Goal: Task Accomplishment & Management: Manage account settings

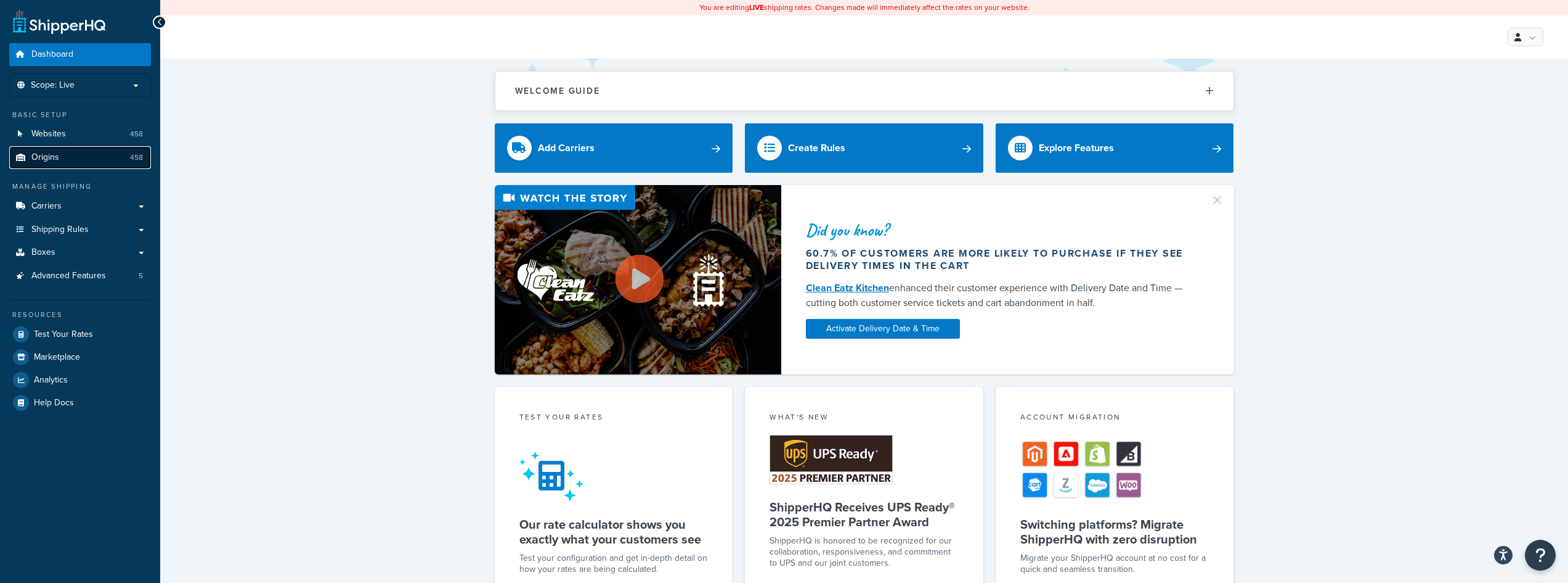
click at [46, 153] on span "Origins" at bounding box center [45, 158] width 27 height 11
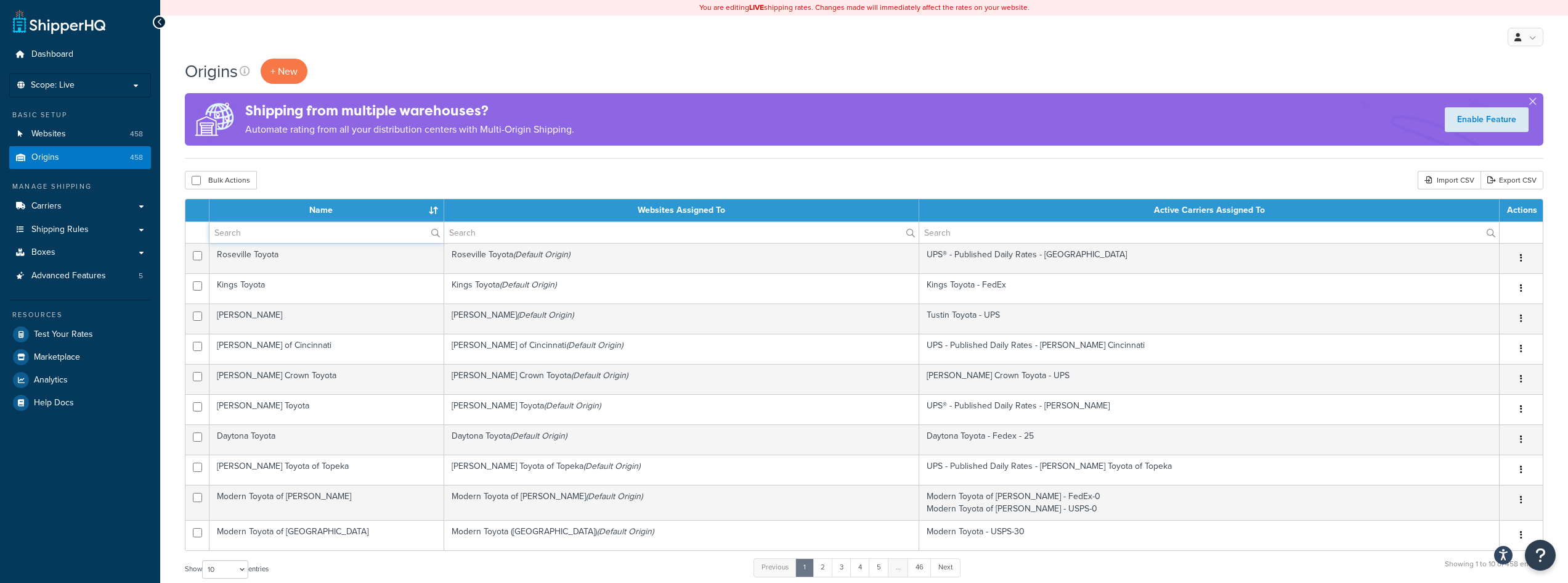
click at [255, 233] on input "text" at bounding box center [327, 233] width 234 height 21
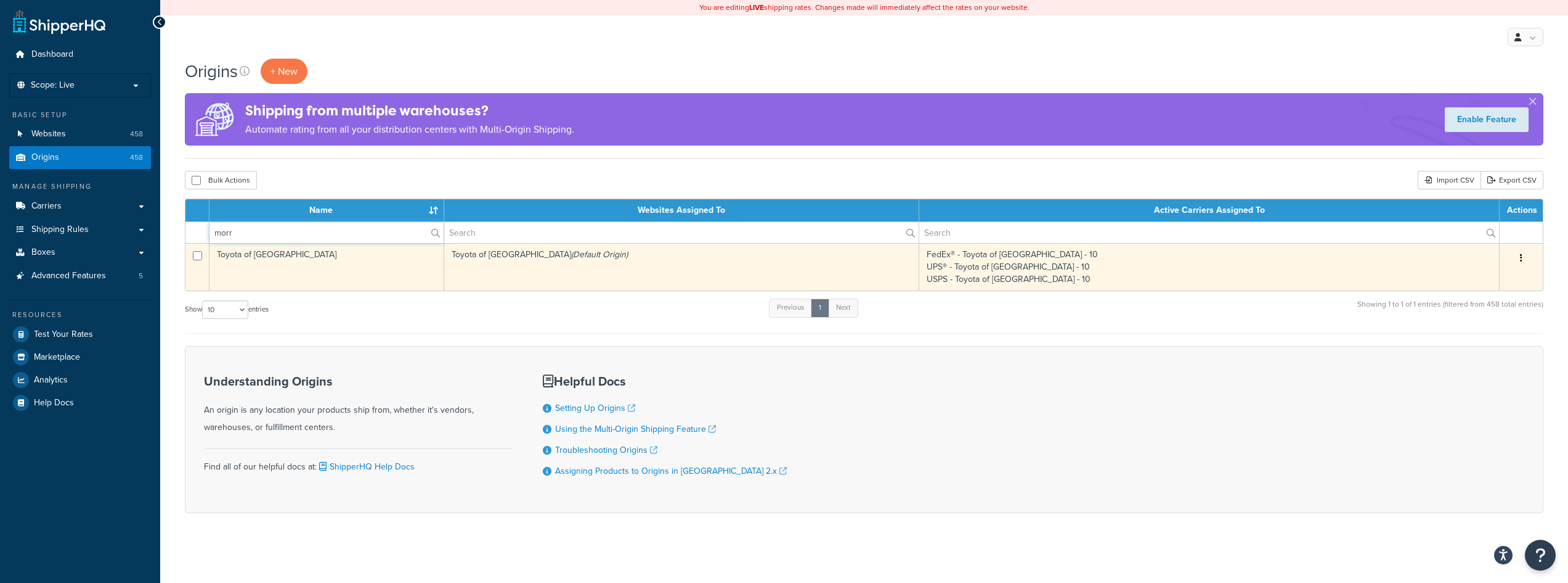
type input "morr"
click at [292, 251] on td "Toyota of Morristown" at bounding box center [327, 266] width 234 height 48
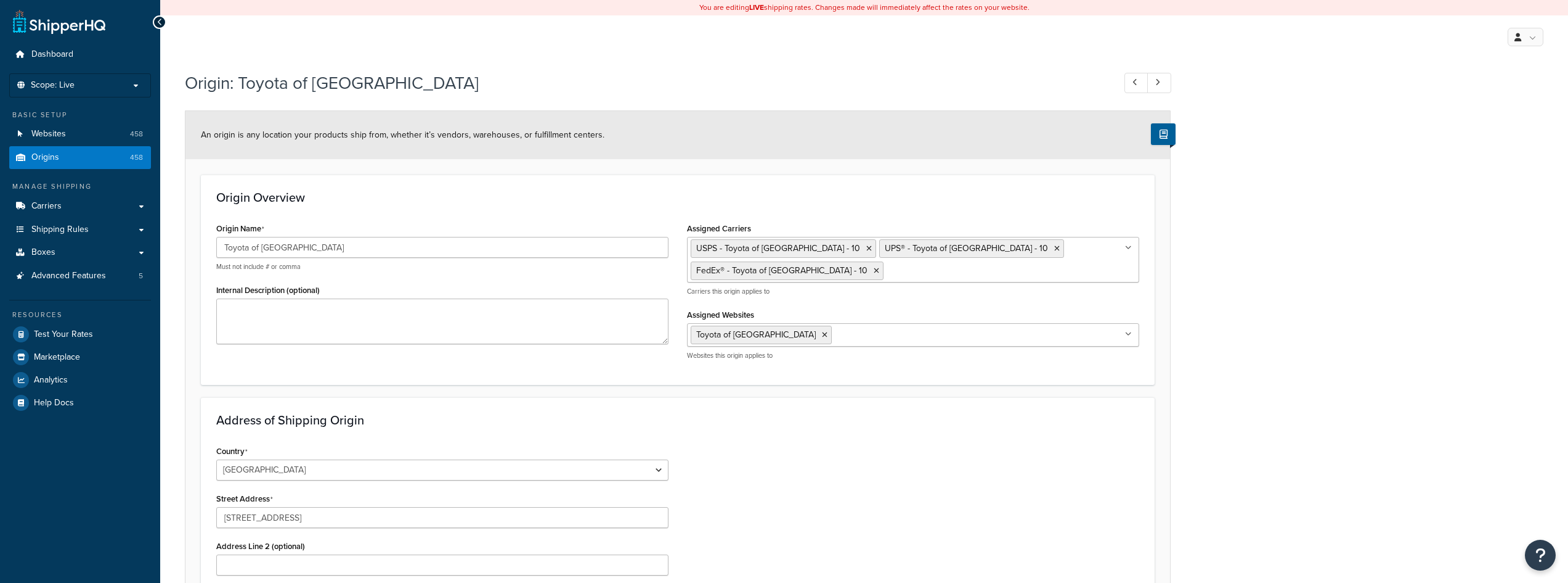
select select "30"
click at [873, 270] on icon at bounding box center [876, 271] width 5 height 7
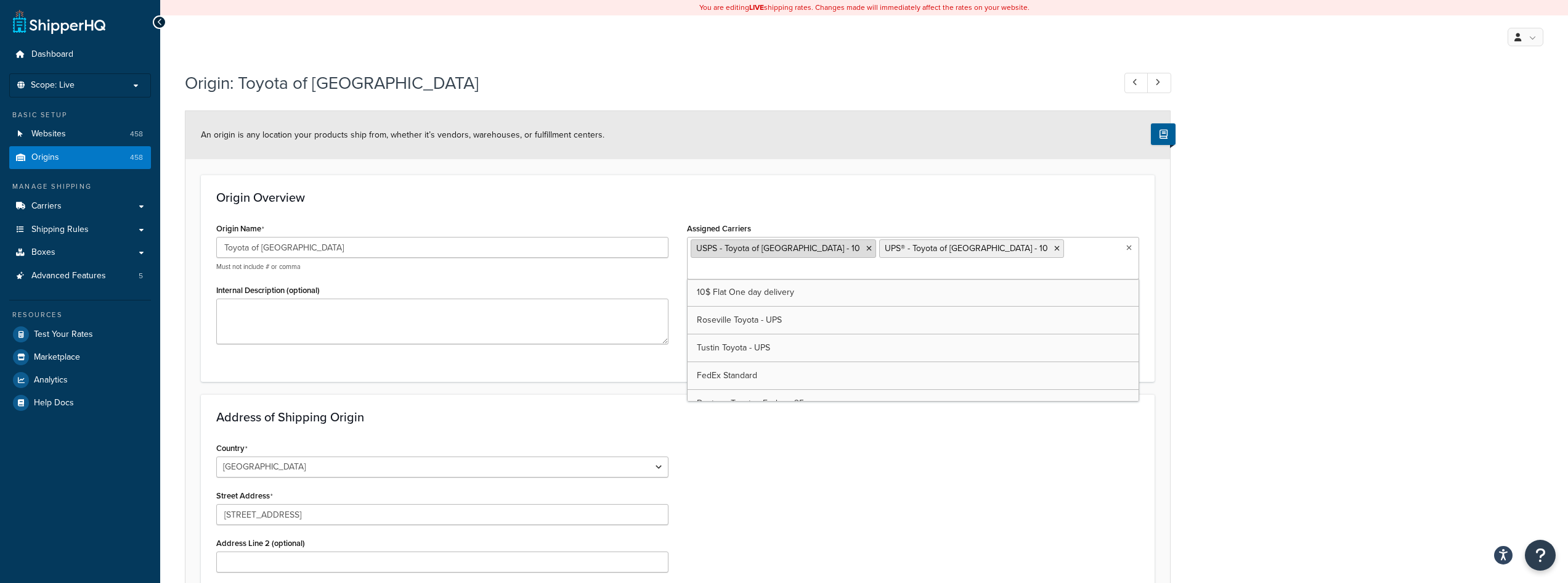
click at [866, 249] on icon at bounding box center [869, 249] width 5 height 7
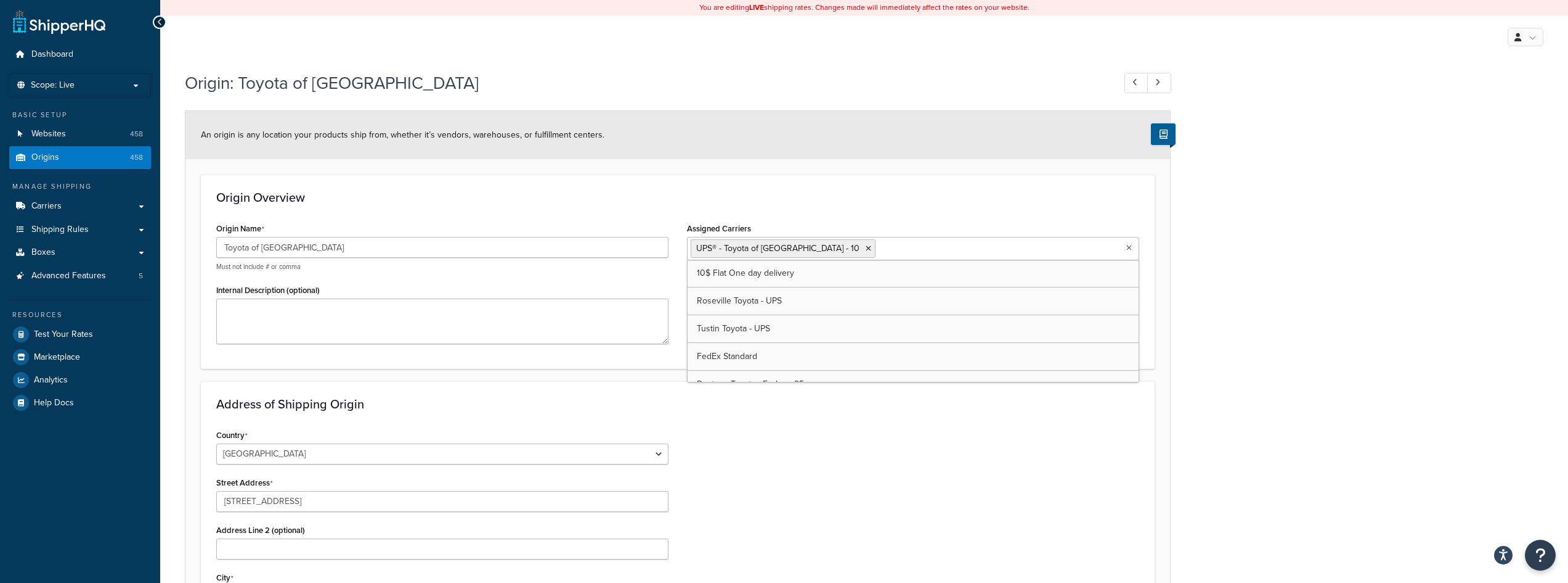
click at [1517, 275] on div "Origin: Toyota of Morristown An origin is any location your products ship from,…" at bounding box center [864, 450] width 1408 height 772
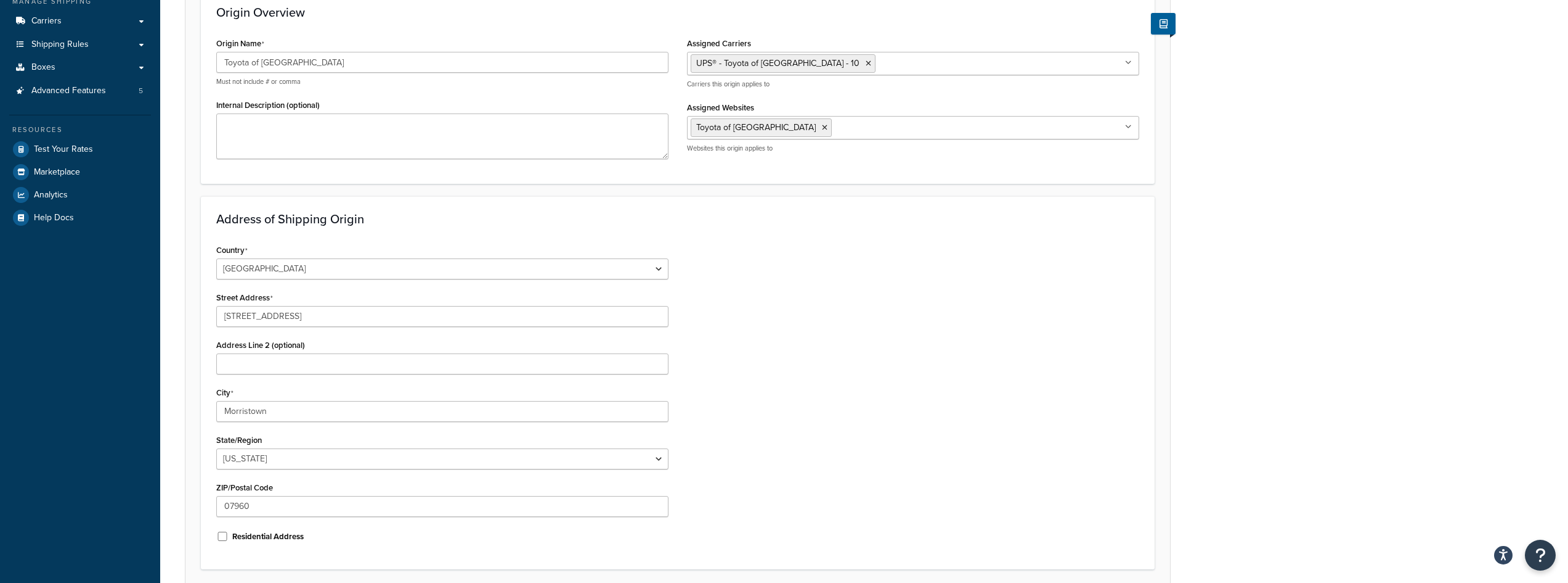
scroll to position [62, 0]
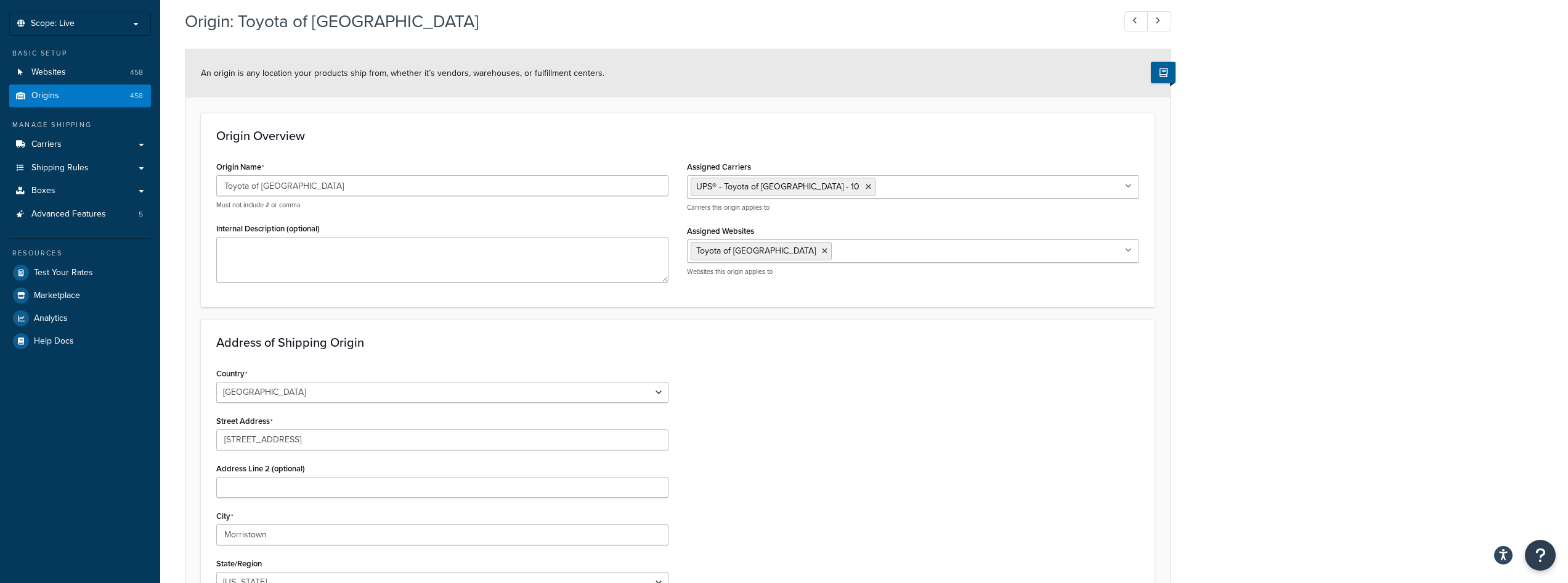
drag, startPoint x: 1405, startPoint y: 191, endPoint x: 1399, endPoint y: 197, distance: 8.5
click at [1405, 191] on div "Origin: Toyota of Morristown An origin is any location your products ship from,…" at bounding box center [864, 388] width 1408 height 772
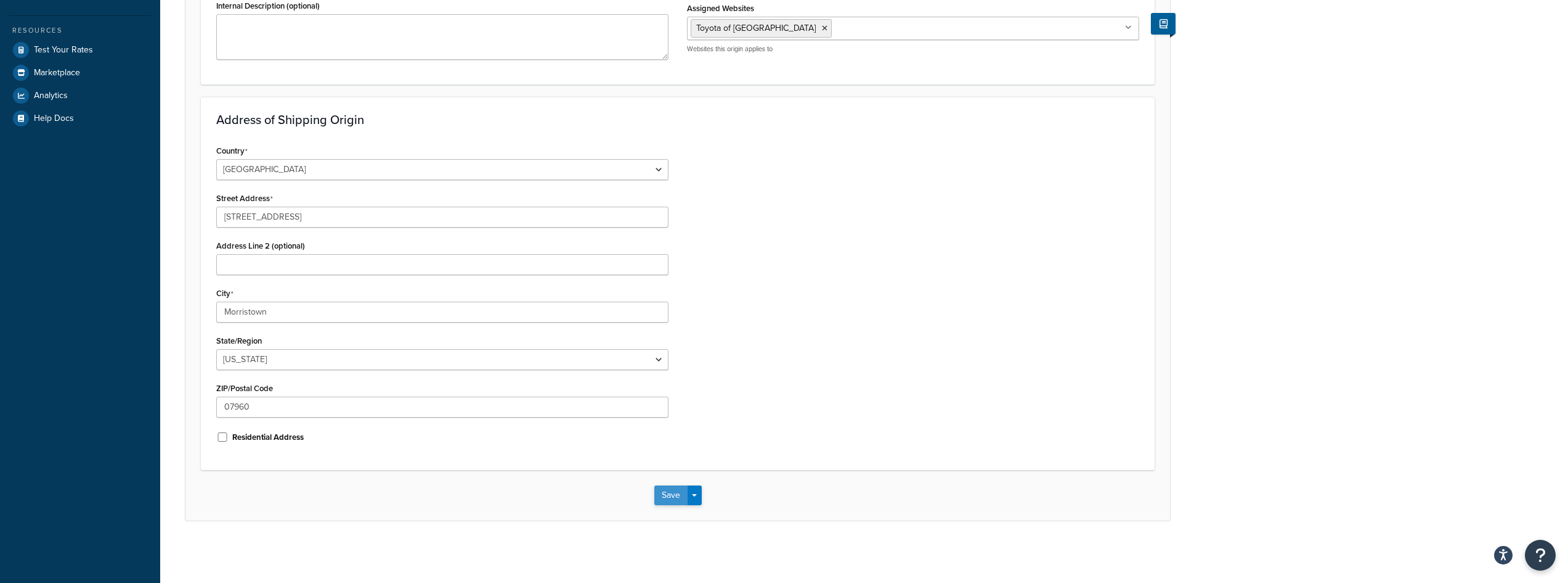
click at [671, 496] on button "Save" at bounding box center [671, 495] width 33 height 19
